Goal: Find specific page/section: Find specific page/section

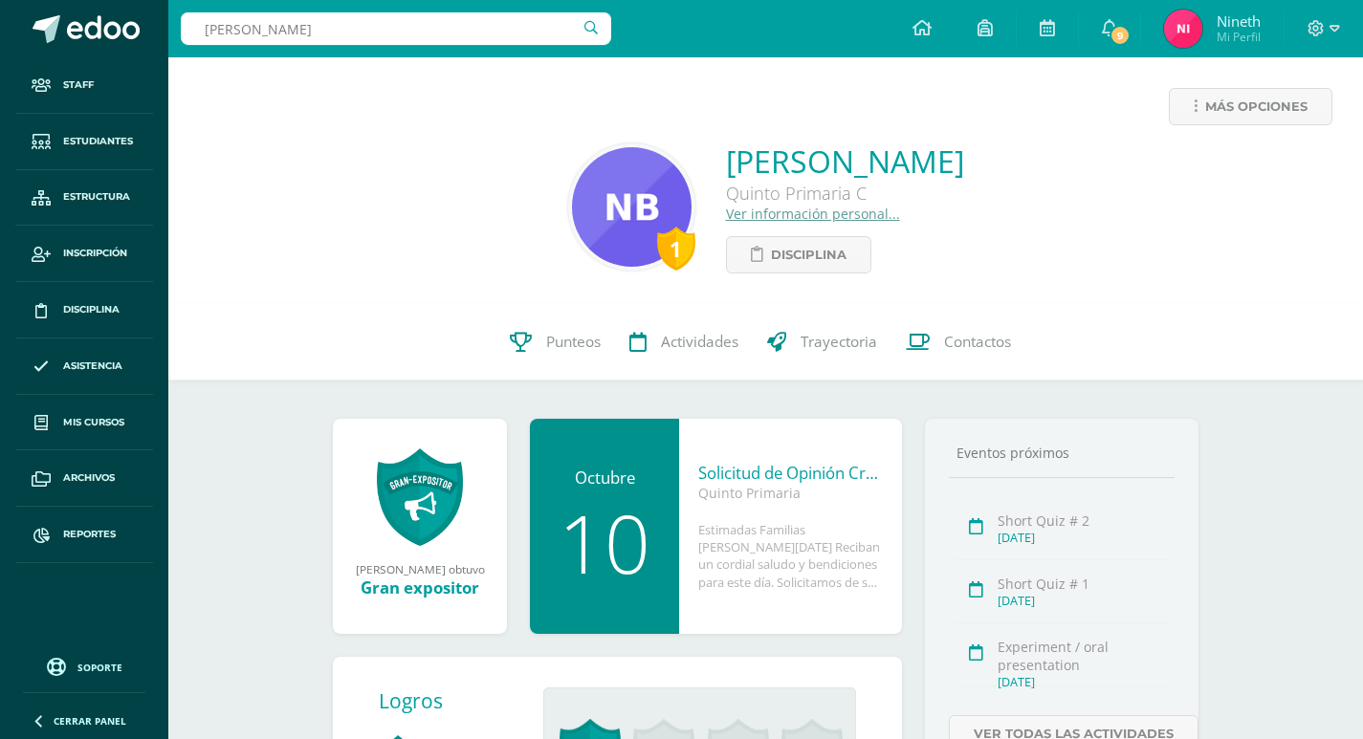
click at [0, 28] on body "Staff Estudiantes Estructura Inscripción Disciplina Asistencia Mis cursos Archi…" at bounding box center [681, 497] width 1363 height 995
type input "d"
type input "[PERSON_NAME]"
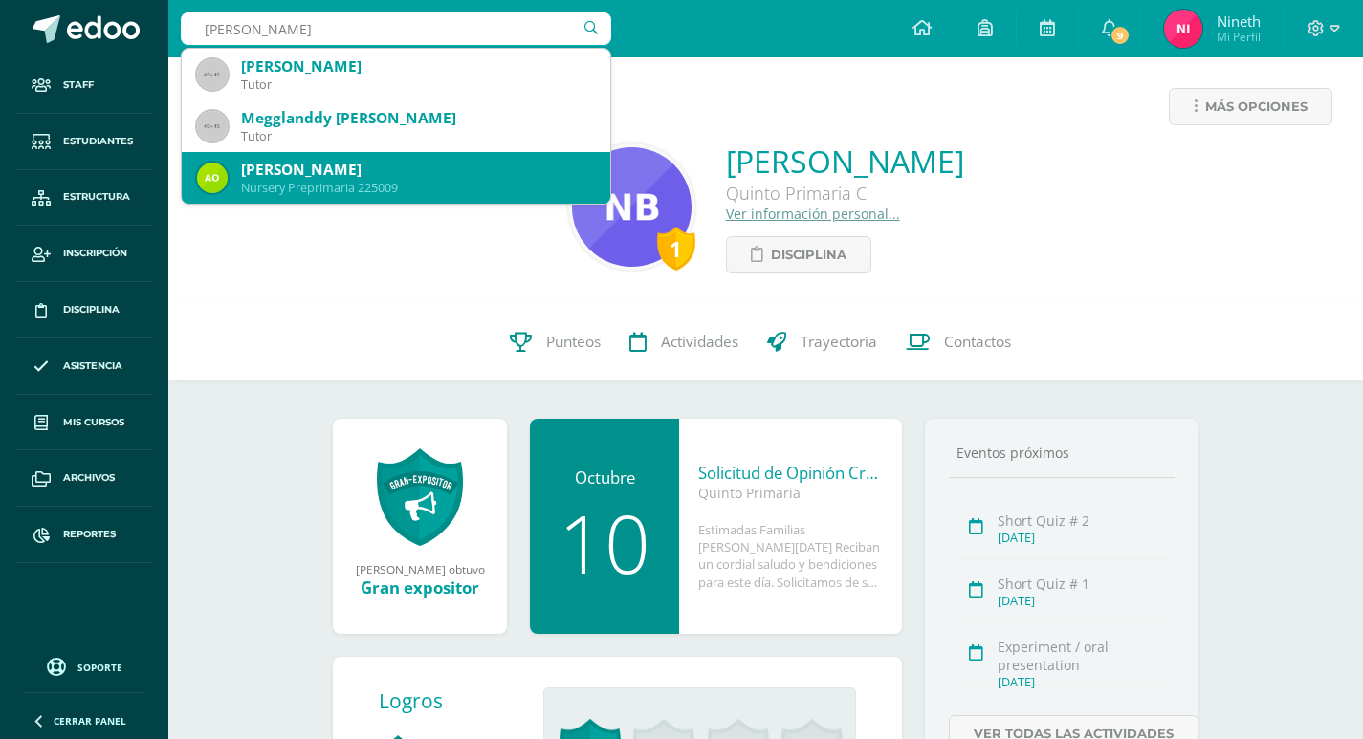
click at [386, 169] on div "[PERSON_NAME]" at bounding box center [418, 170] width 354 height 20
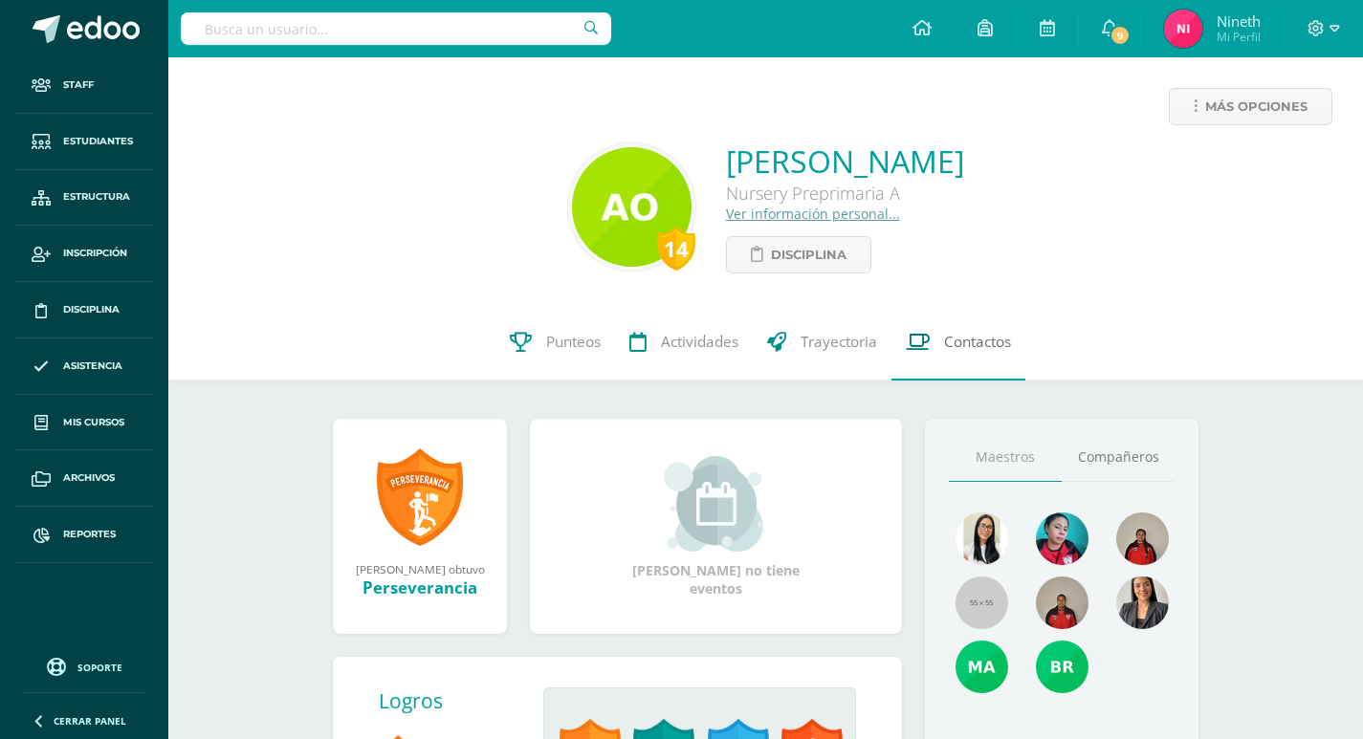
click at [981, 340] on span "Contactos" at bounding box center [977, 342] width 67 height 20
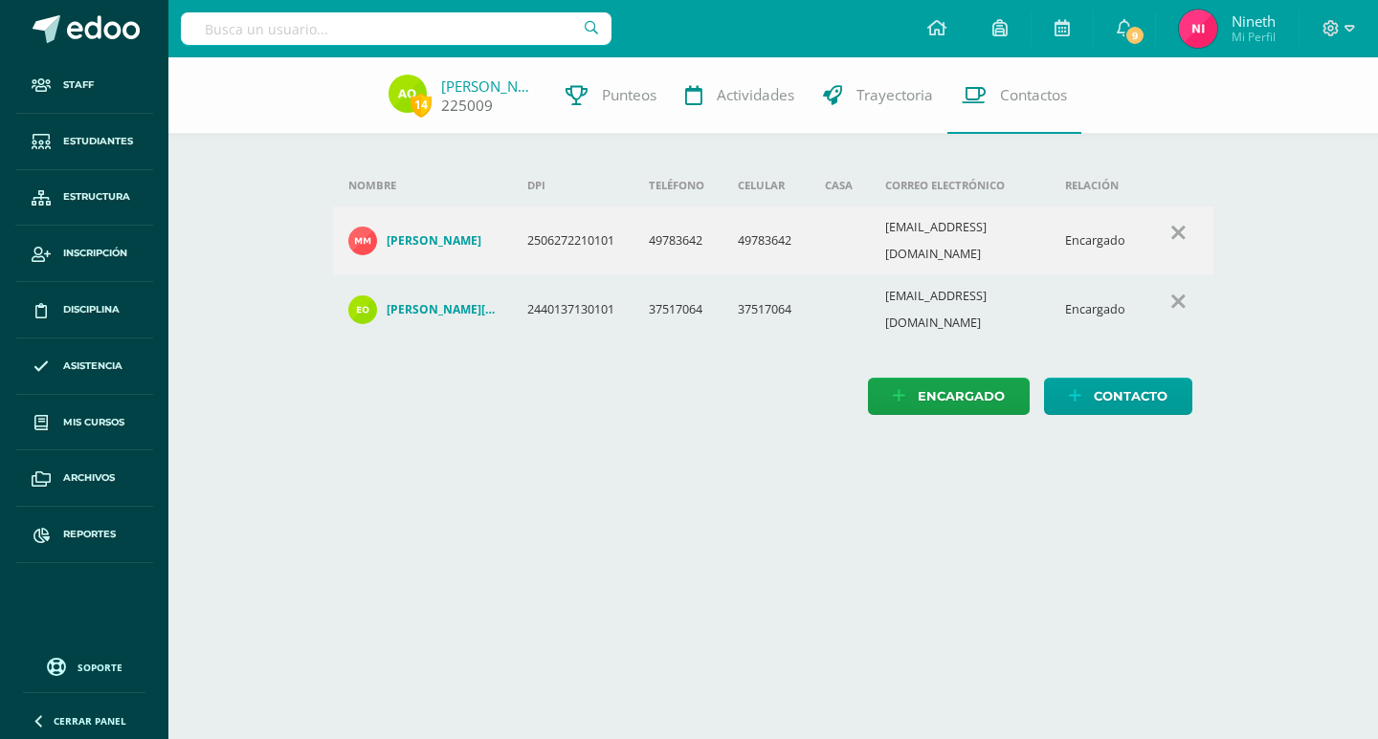
click at [494, 83] on link "Amelia Ortíz" at bounding box center [489, 86] width 96 height 19
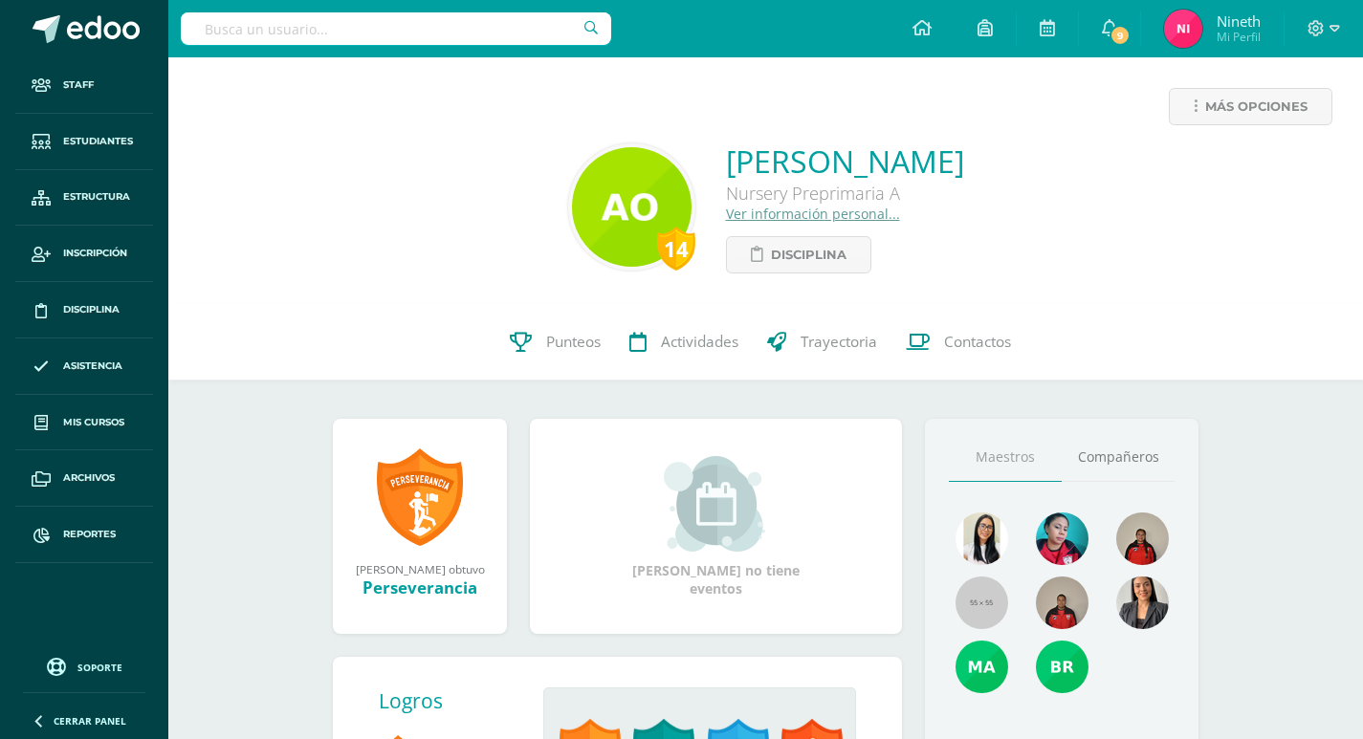
click at [410, 31] on input "text" at bounding box center [396, 28] width 430 height 33
type input "amelia de la cruz"
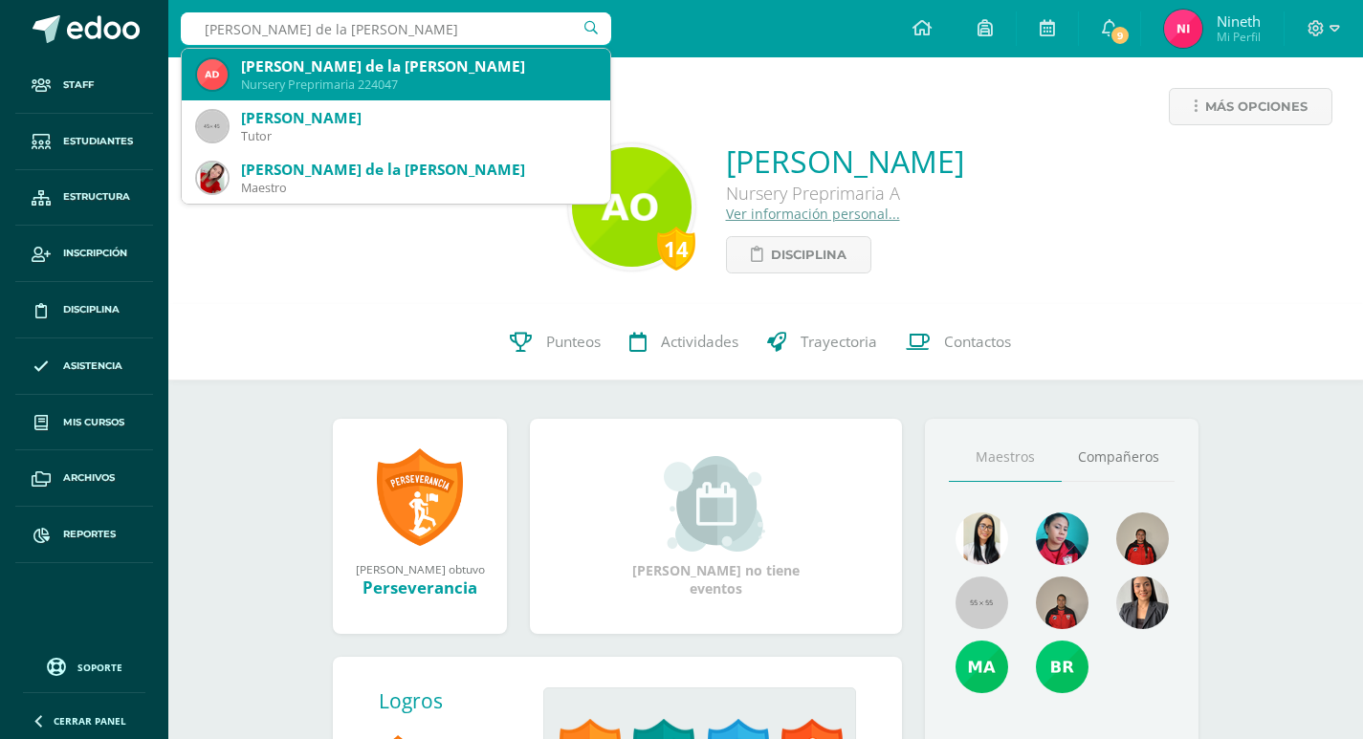
click at [411, 62] on div "Amelia de la Cruz Barrios" at bounding box center [418, 66] width 354 height 20
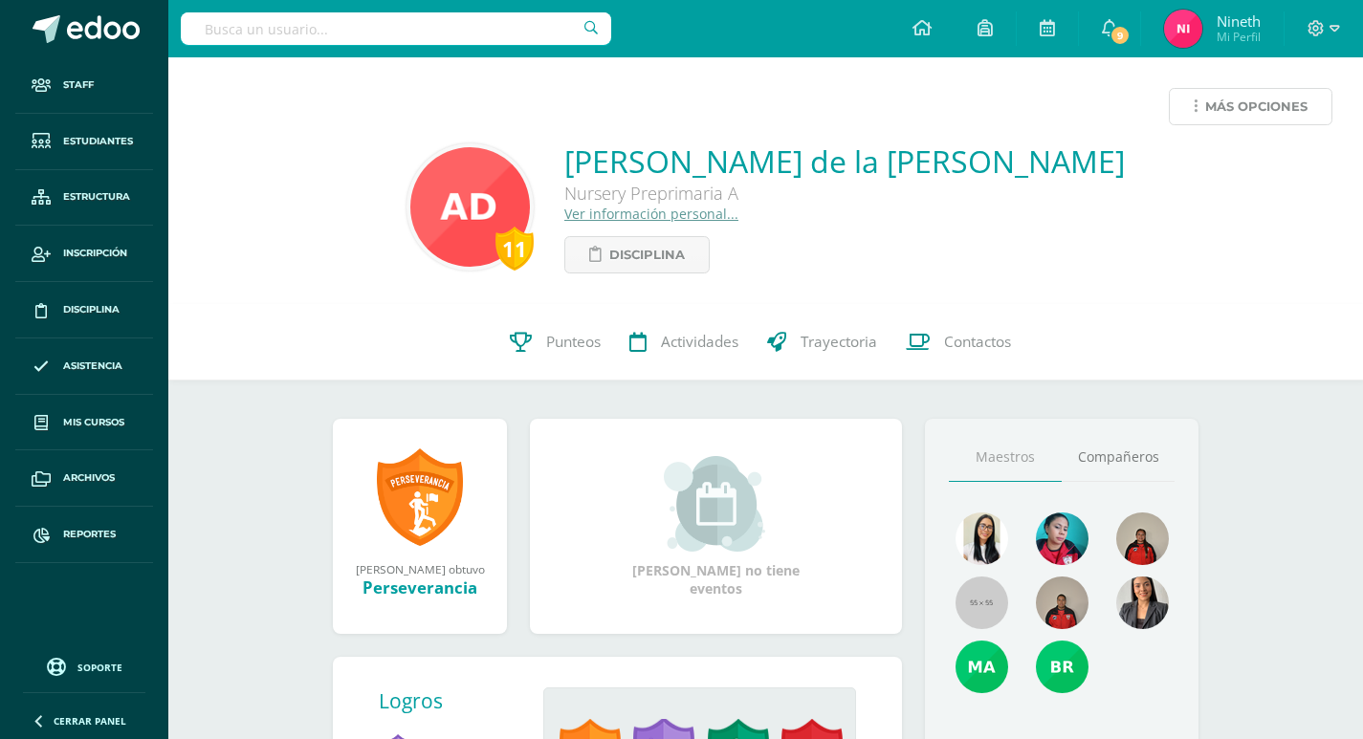
click at [1196, 114] on icon at bounding box center [1196, 107] width 4 height 16
click at [968, 340] on span "Contactos" at bounding box center [977, 342] width 67 height 20
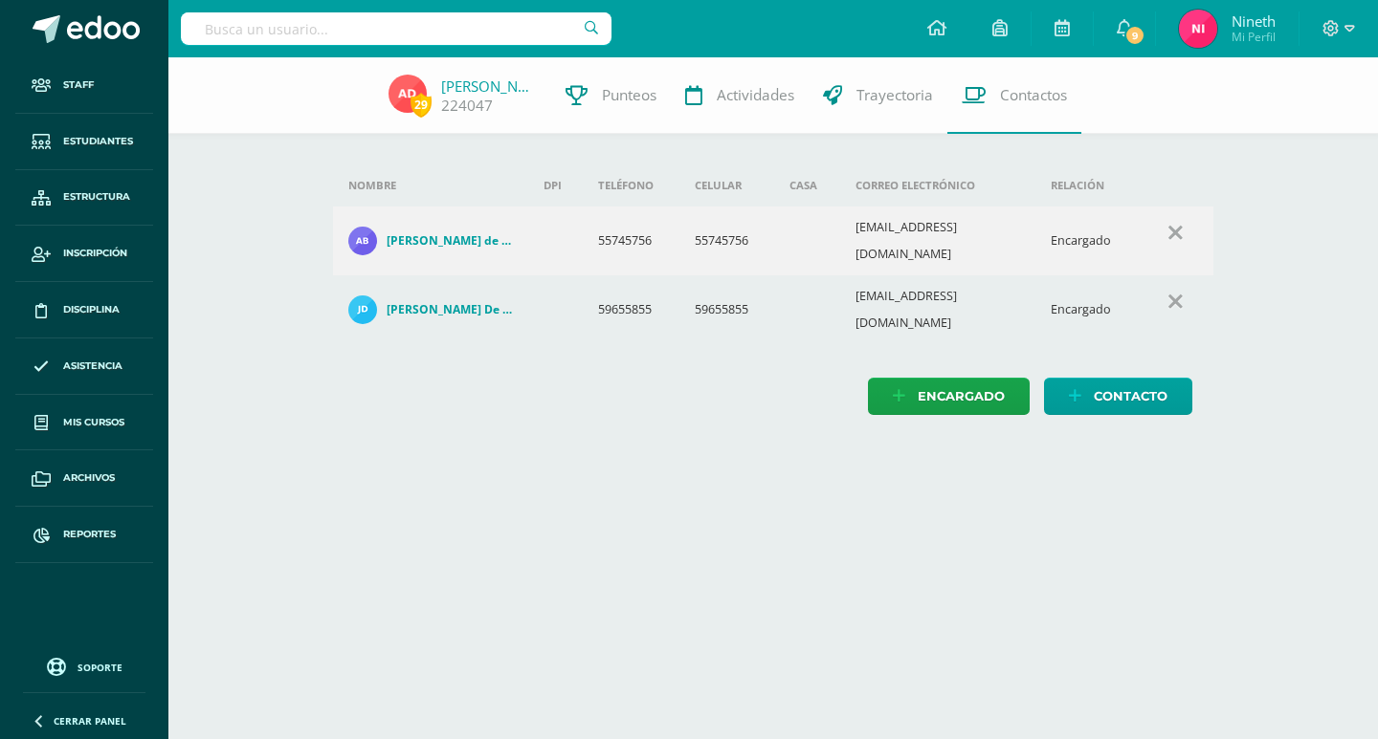
click at [368, 22] on input "text" at bounding box center [396, 28] width 430 height 33
type input "ariadne"
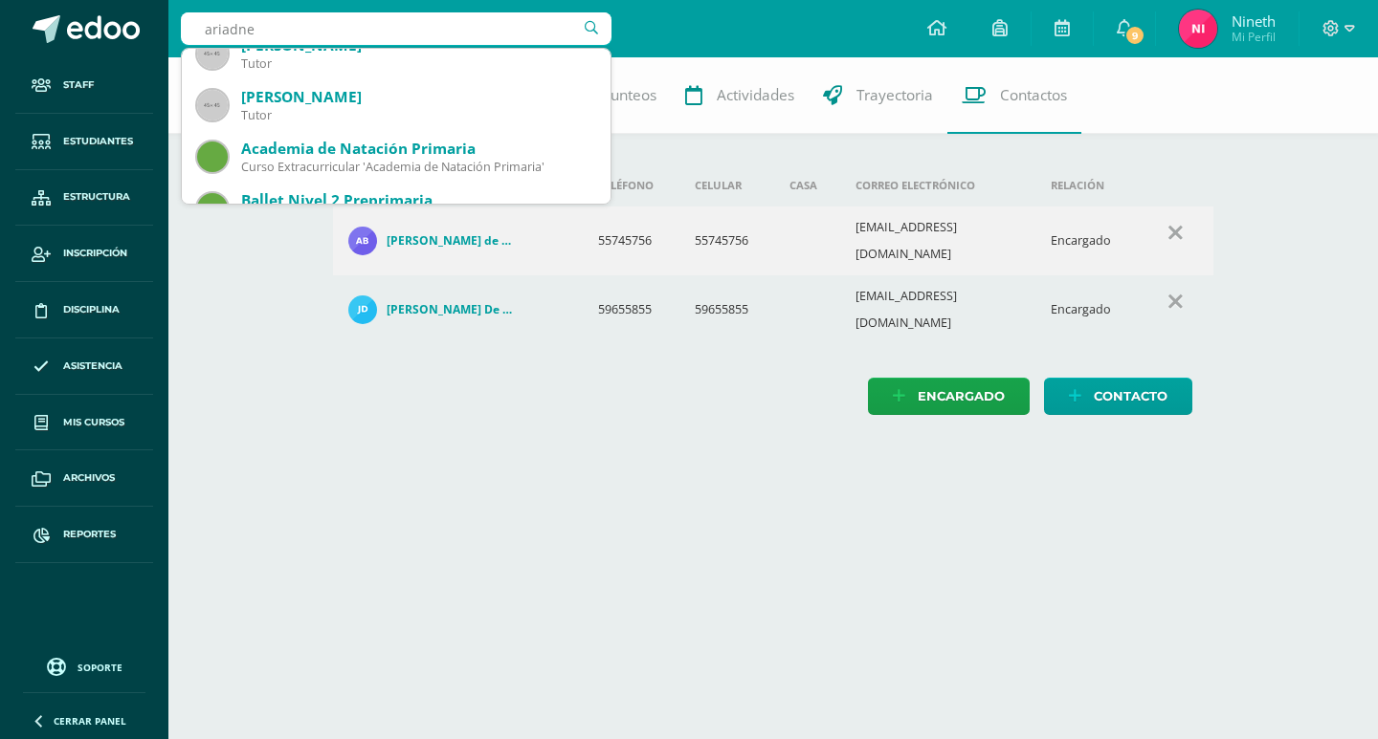
scroll to position [478, 0]
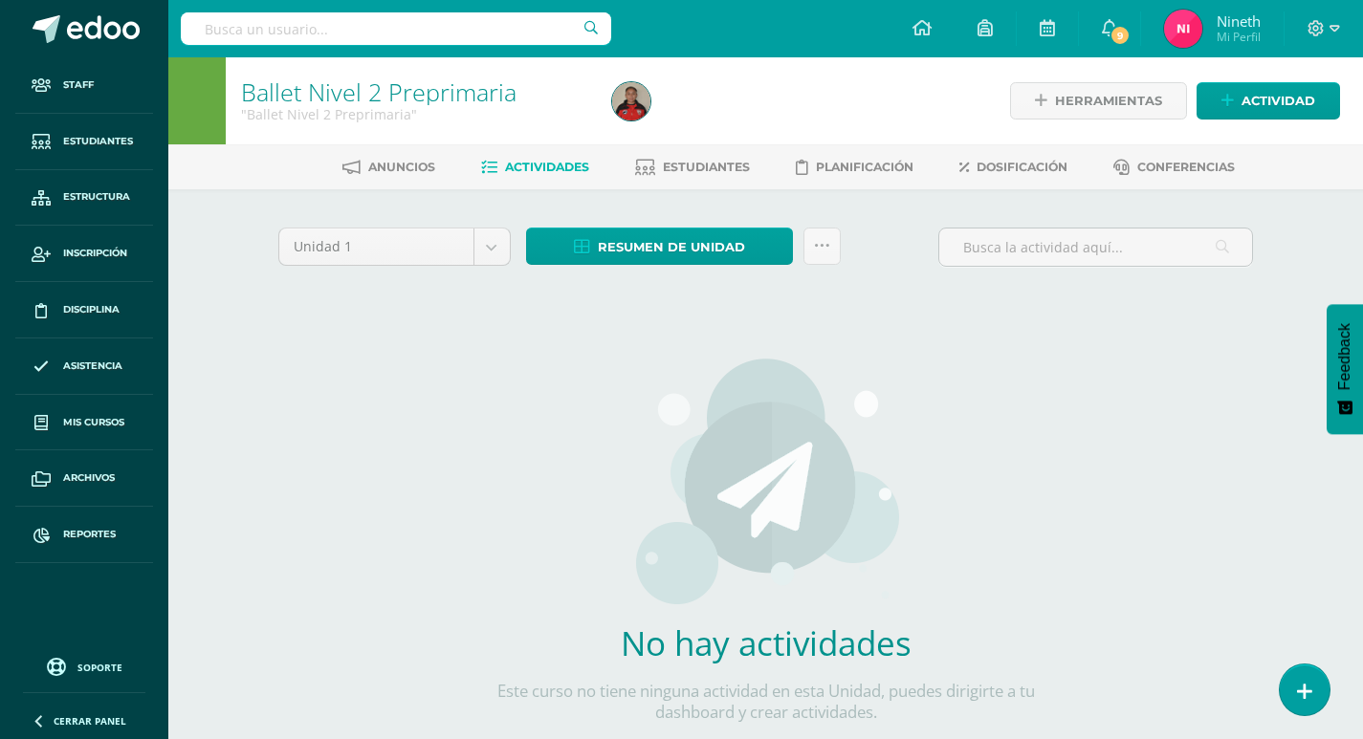
click at [298, 33] on input "text" at bounding box center [396, 28] width 430 height 33
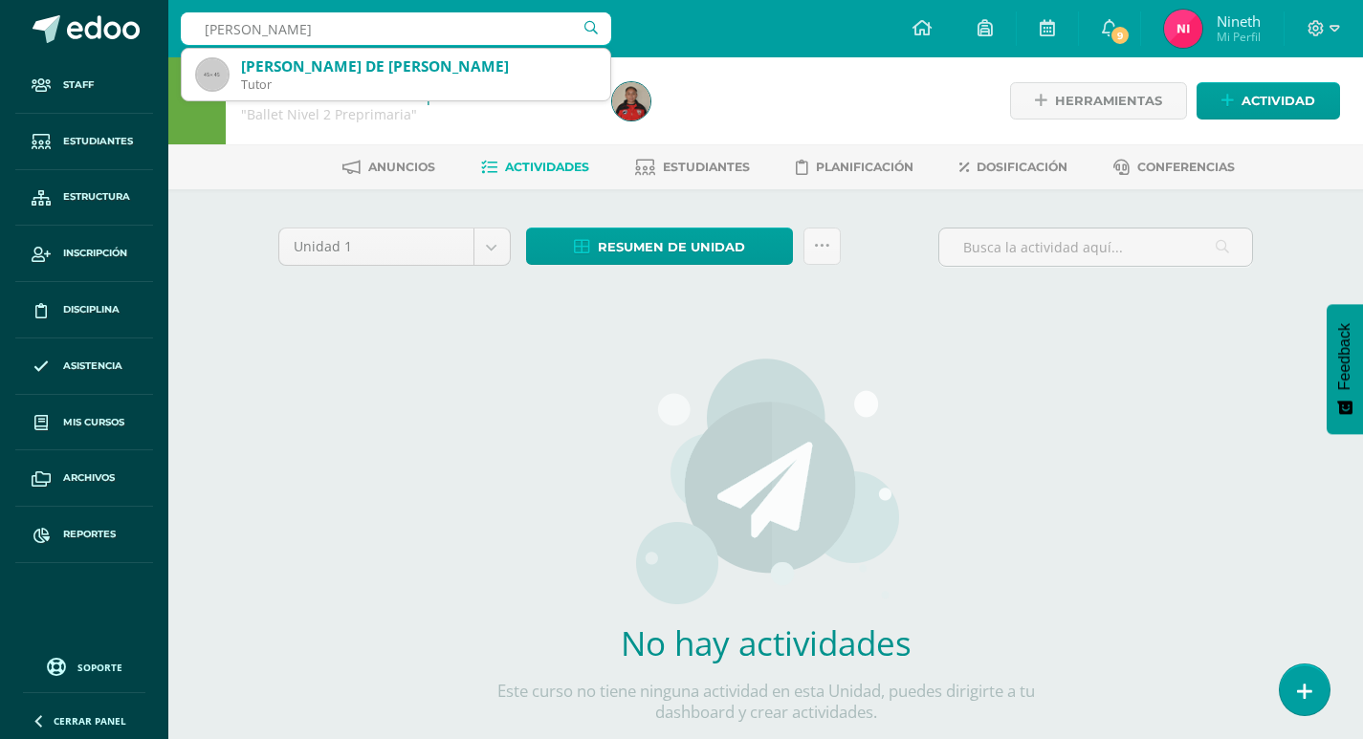
type input "[PERSON_NAME]"
